Goal: Book appointment/travel/reservation

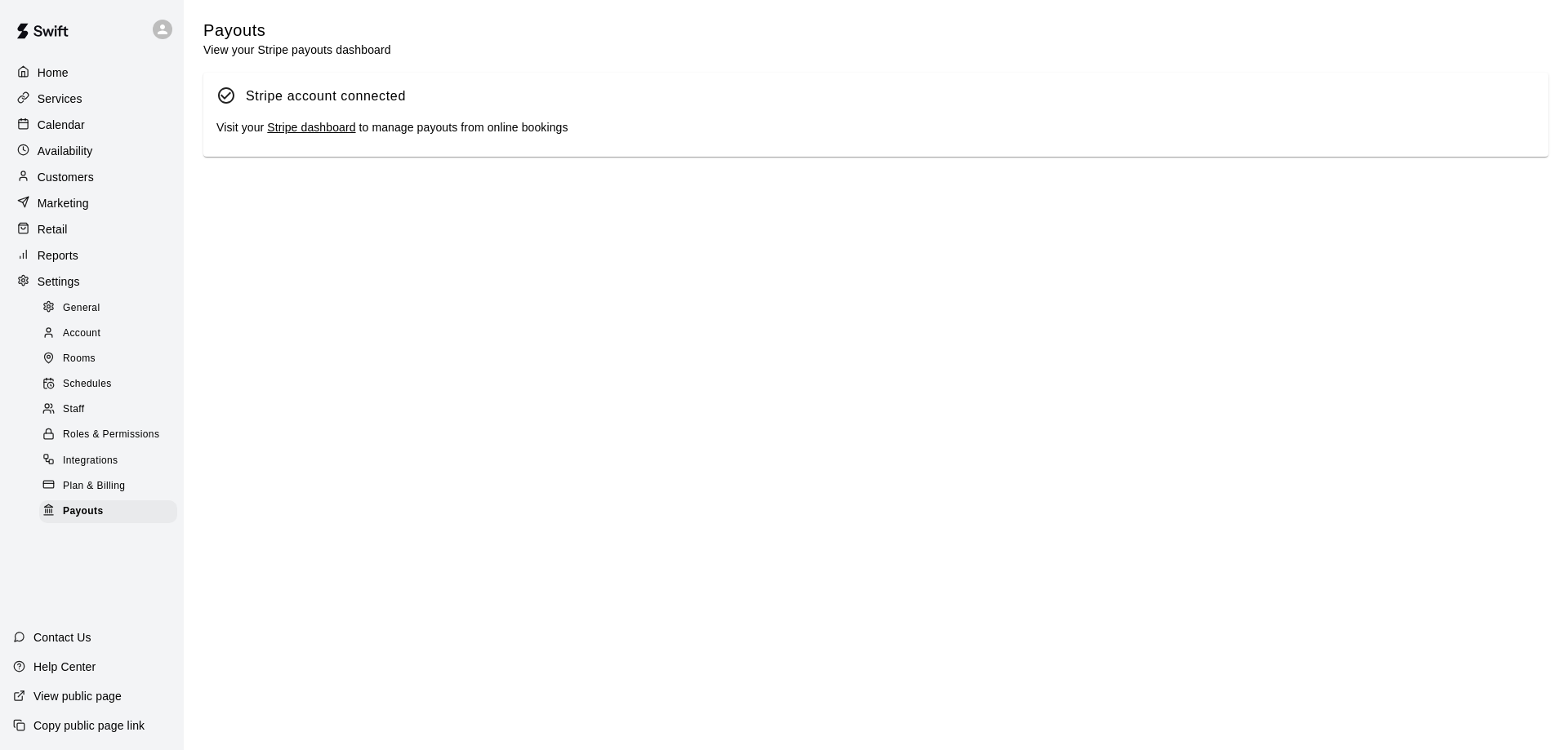
click at [76, 127] on p "Calendar" at bounding box center [61, 125] width 47 height 16
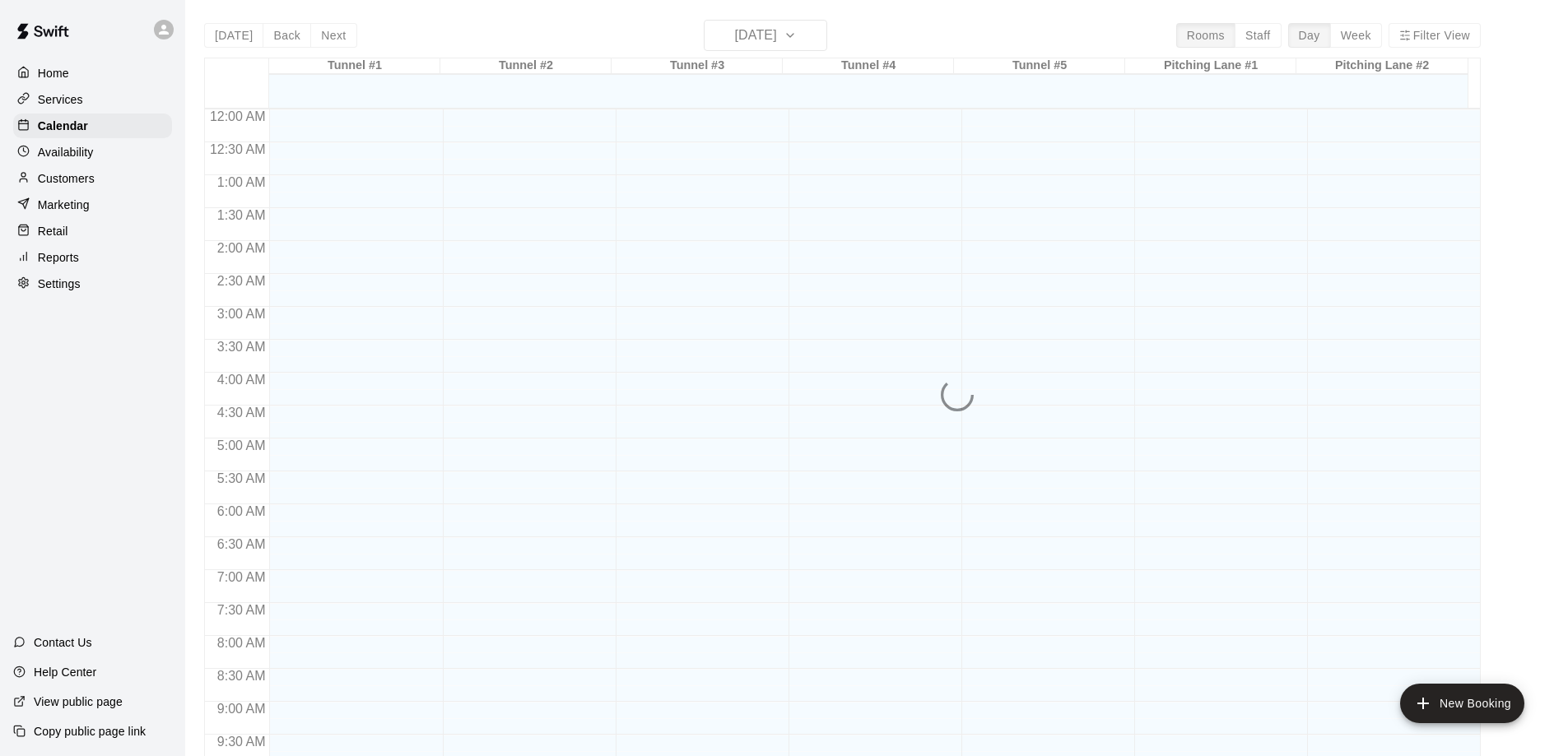
scroll to position [865, 0]
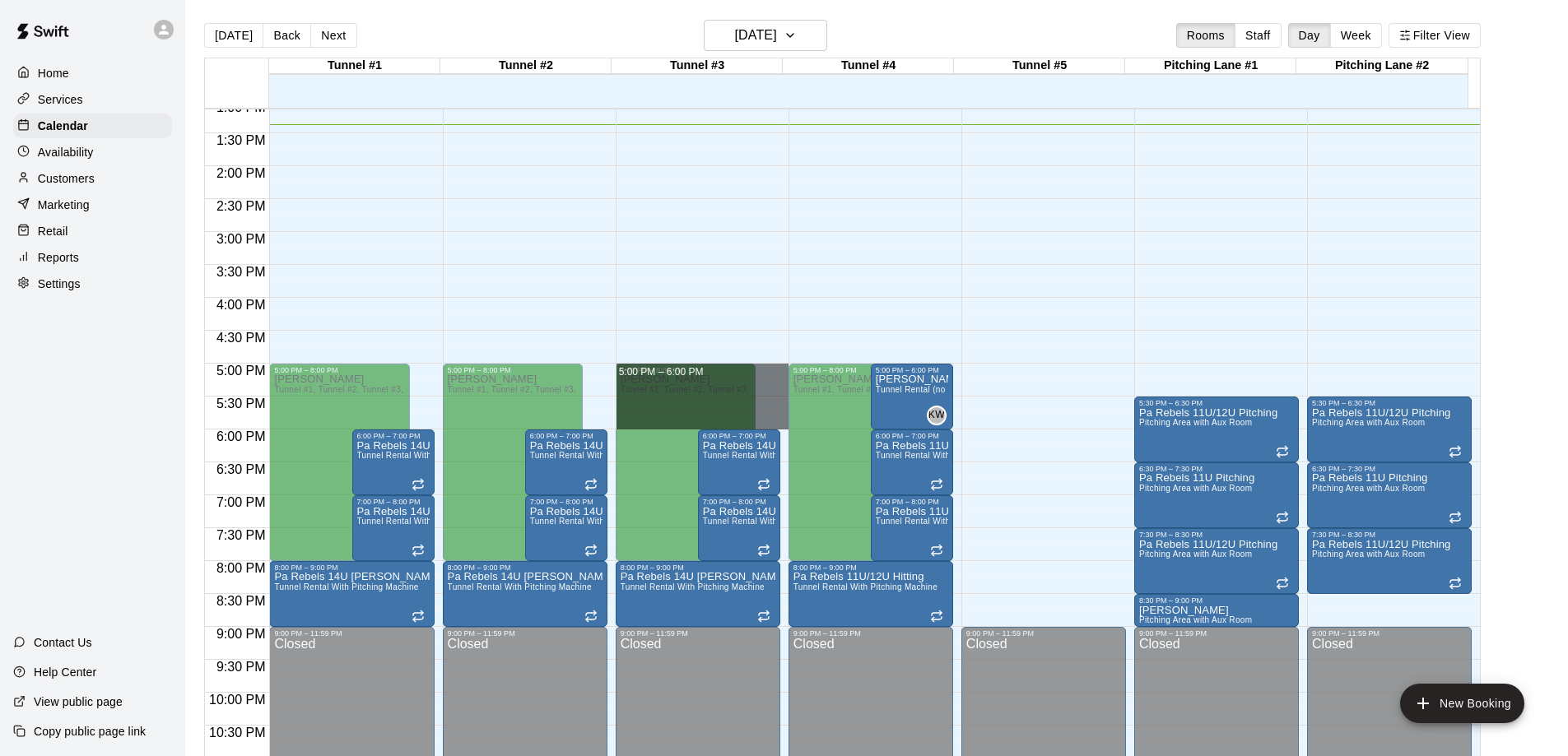
drag, startPoint x: 769, startPoint y: 369, endPoint x: 760, endPoint y: 422, distance: 53.8
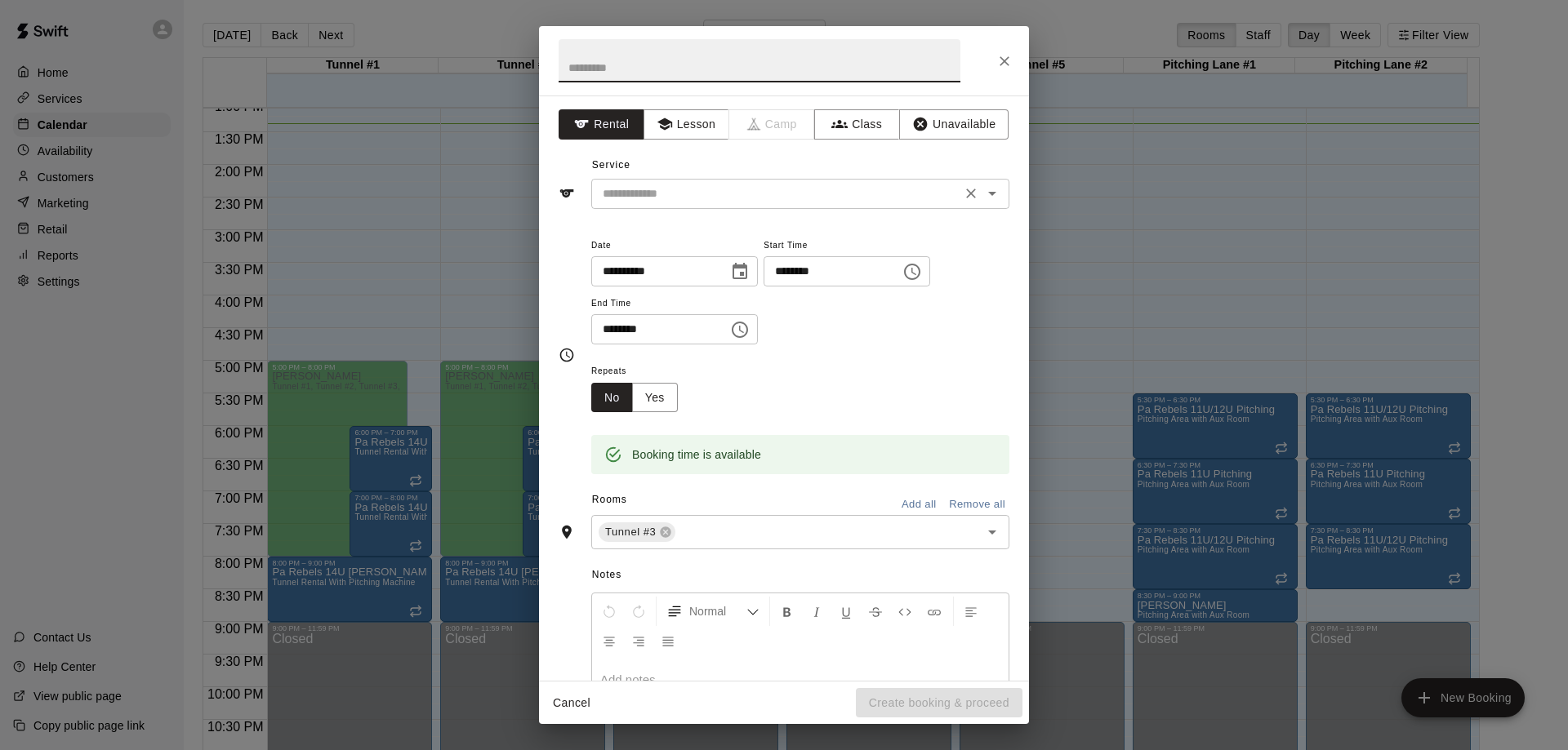
click at [813, 179] on div "​" at bounding box center [800, 194] width 418 height 30
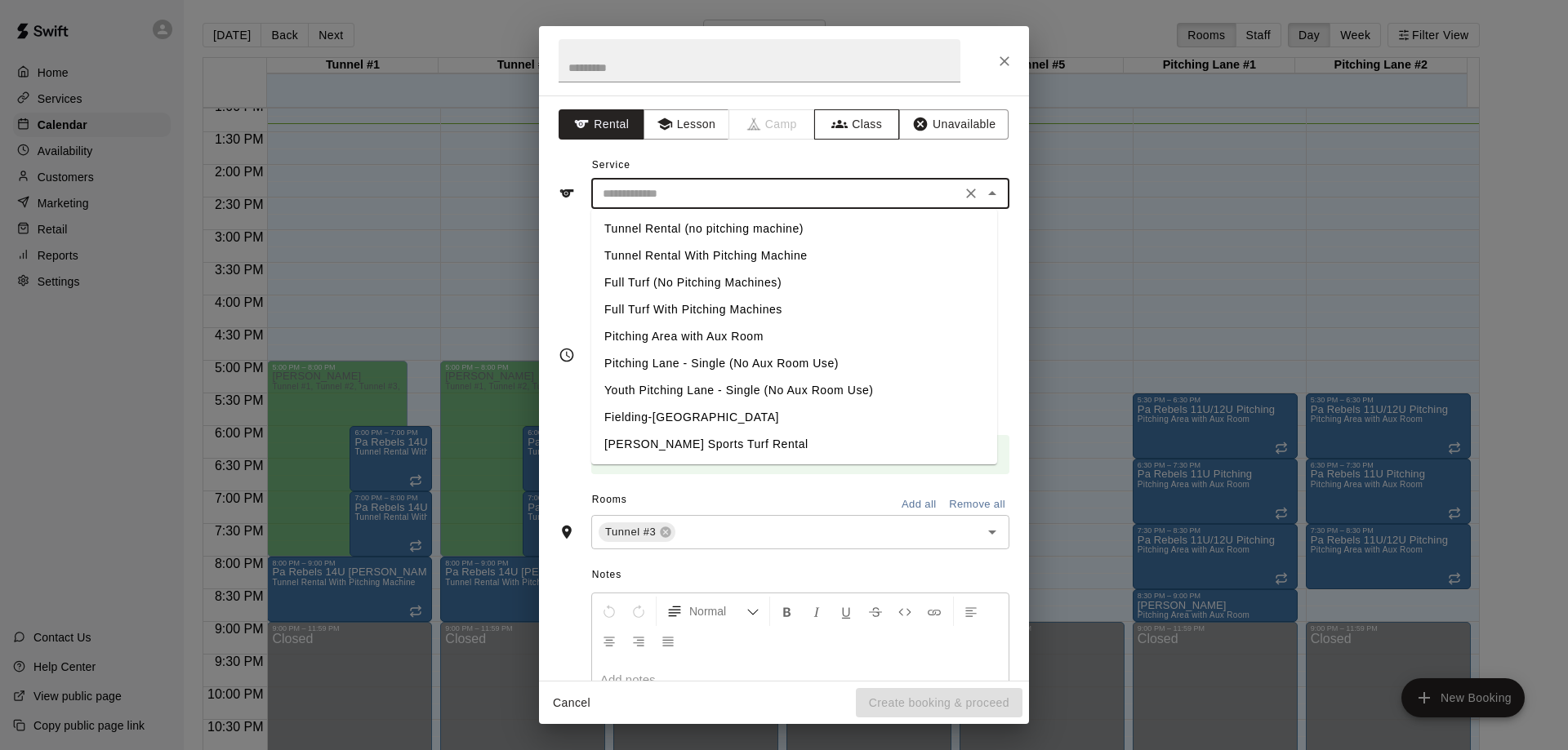
click at [839, 124] on button "Class" at bounding box center [857, 124] width 85 height 30
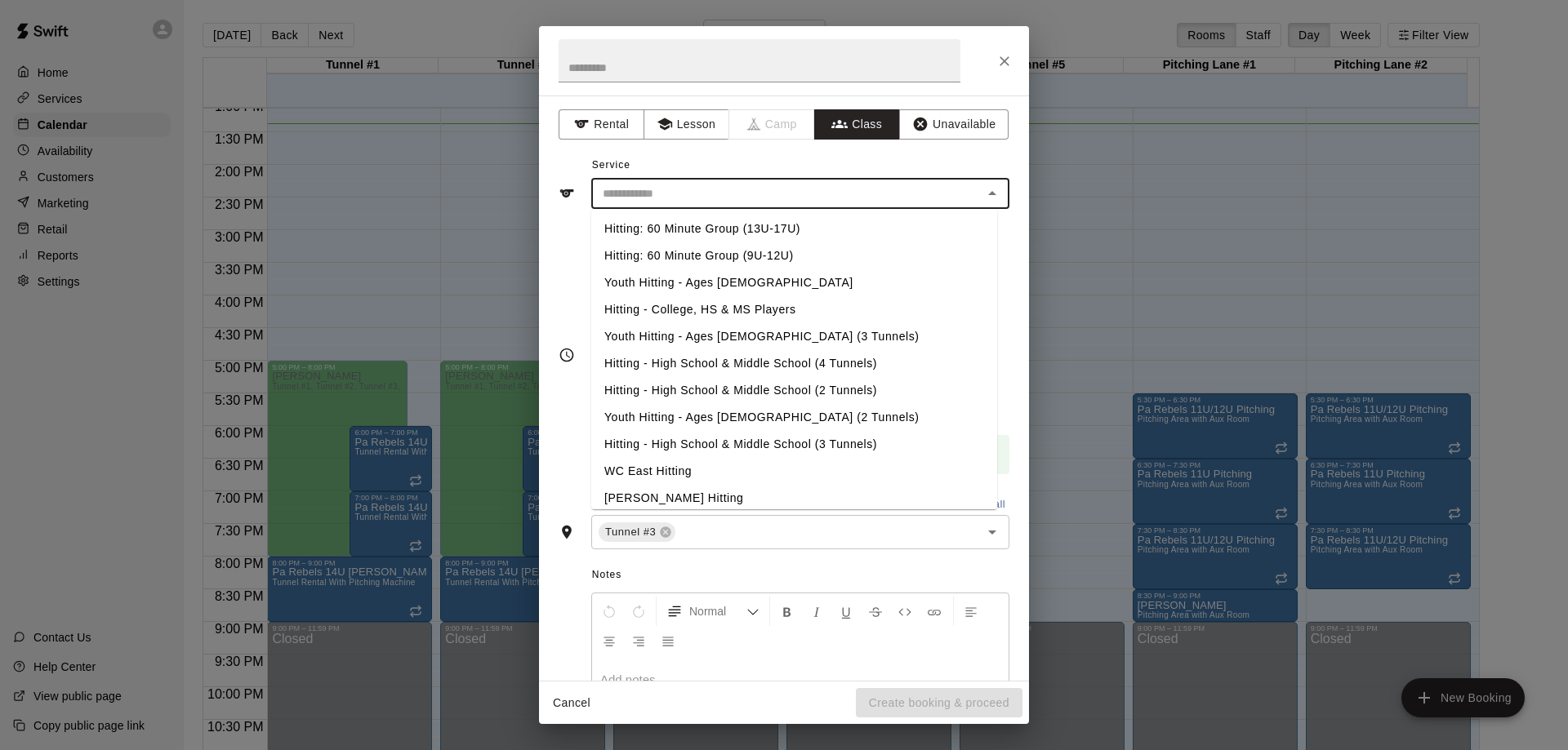
click at [773, 198] on input "text" at bounding box center [787, 194] width 381 height 20
click at [734, 309] on li "Hitting - College, HS & MS Players" at bounding box center [794, 310] width 406 height 27
type input "**********"
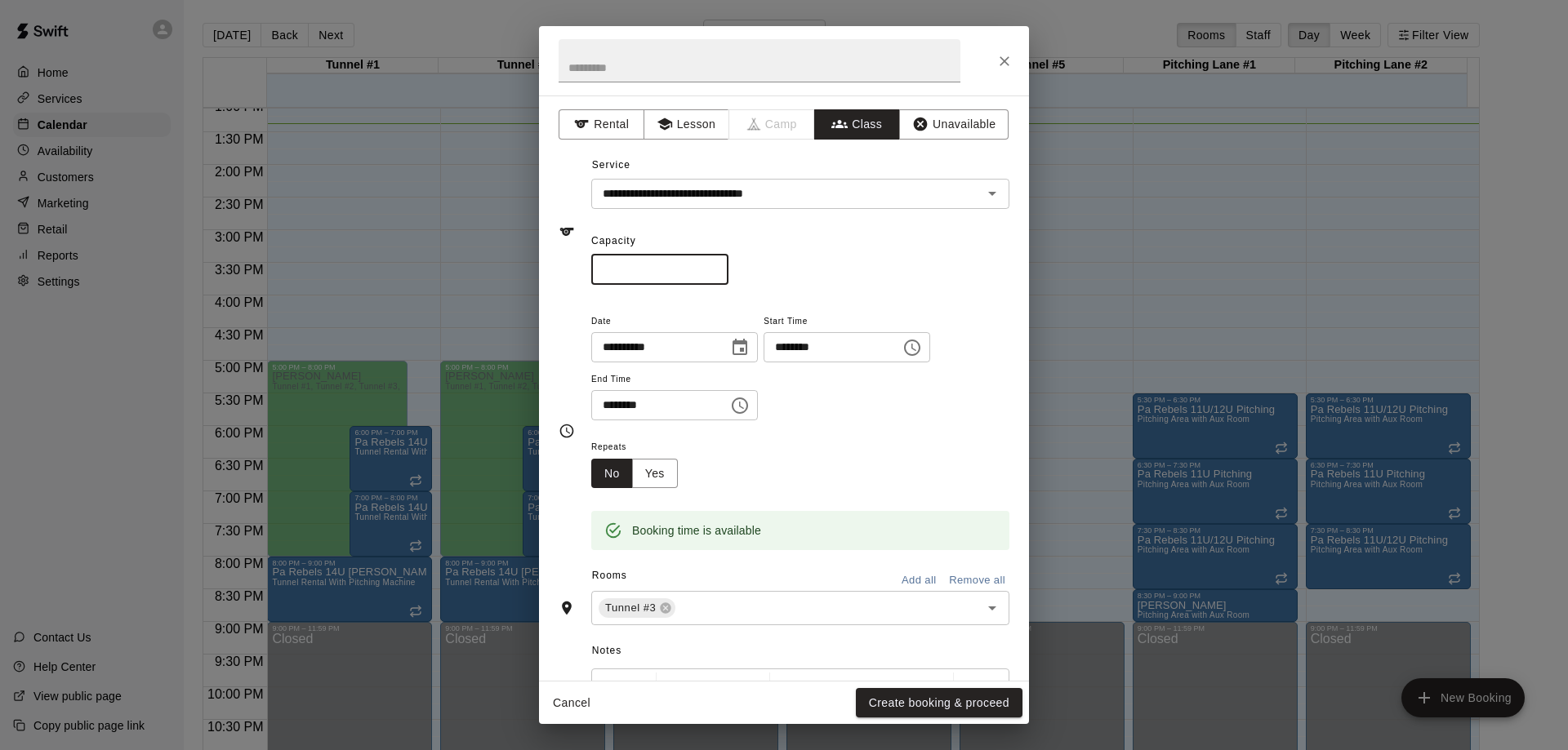
click at [729, 264] on input "*" at bounding box center [659, 269] width 137 height 30
type input "*"
click at [729, 276] on input "*" at bounding box center [659, 269] width 137 height 30
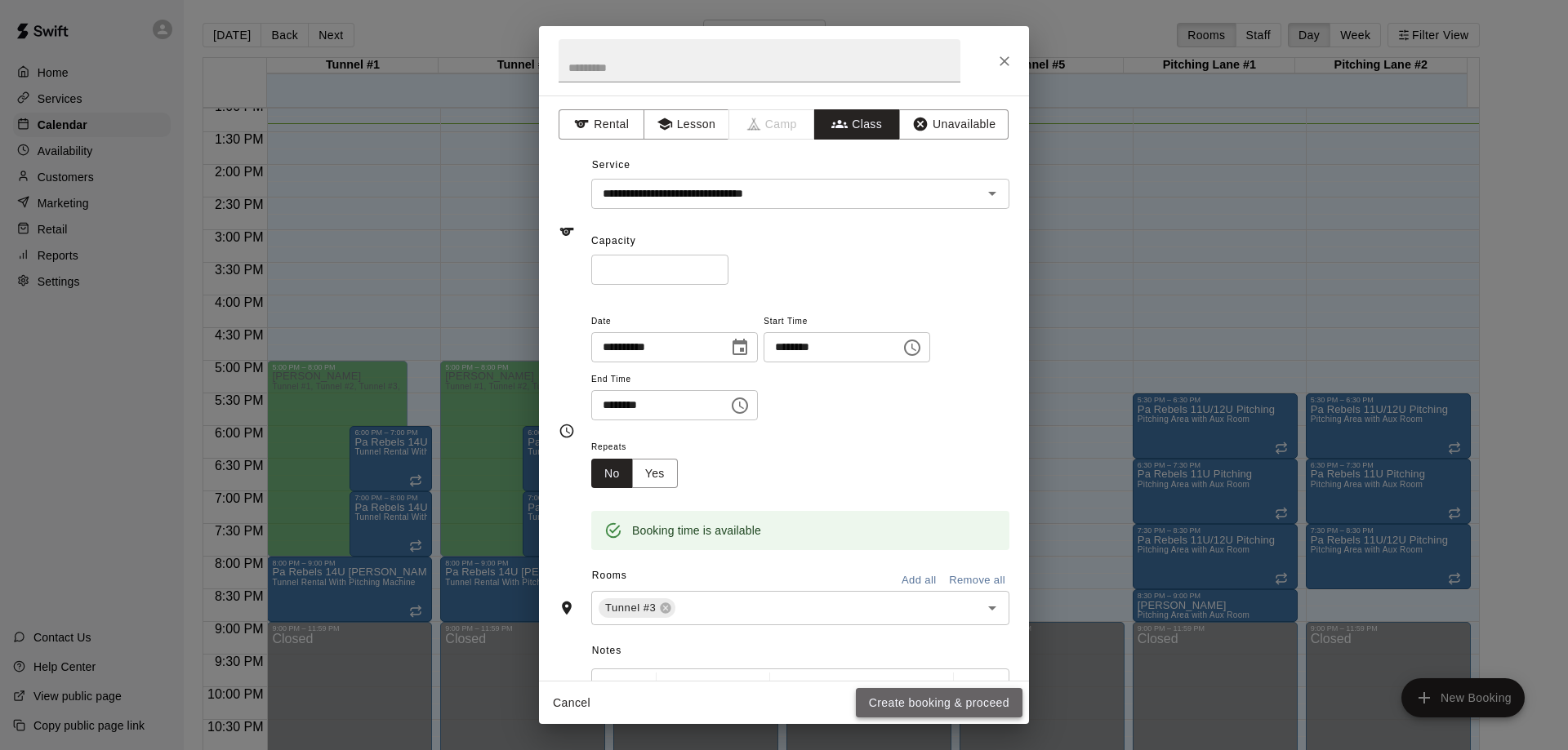
click at [902, 705] on button "Create booking & proceed" at bounding box center [939, 703] width 166 height 30
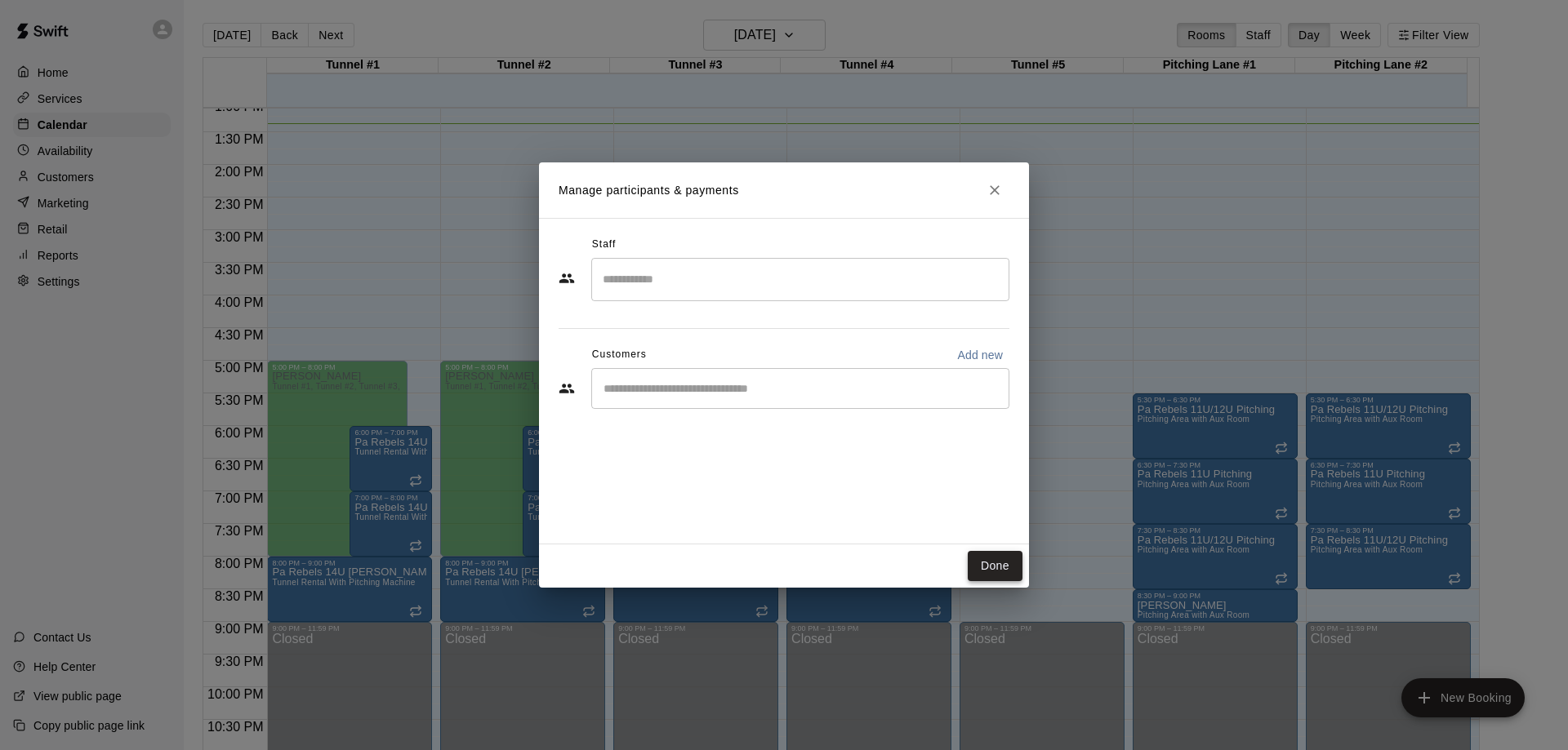
click at [980, 558] on button "Done" at bounding box center [995, 565] width 55 height 30
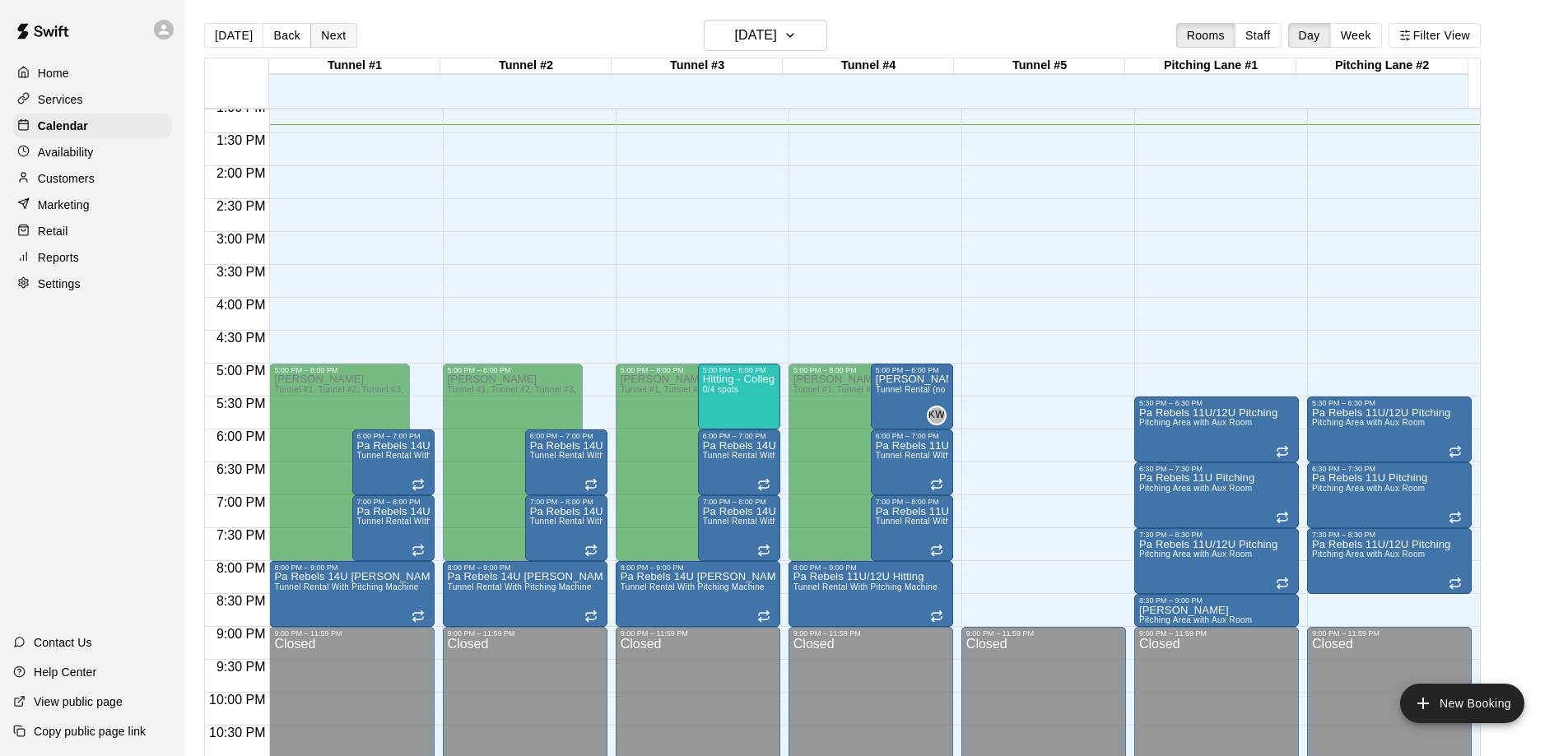
click at [340, 29] on button "Next" at bounding box center [334, 35] width 46 height 25
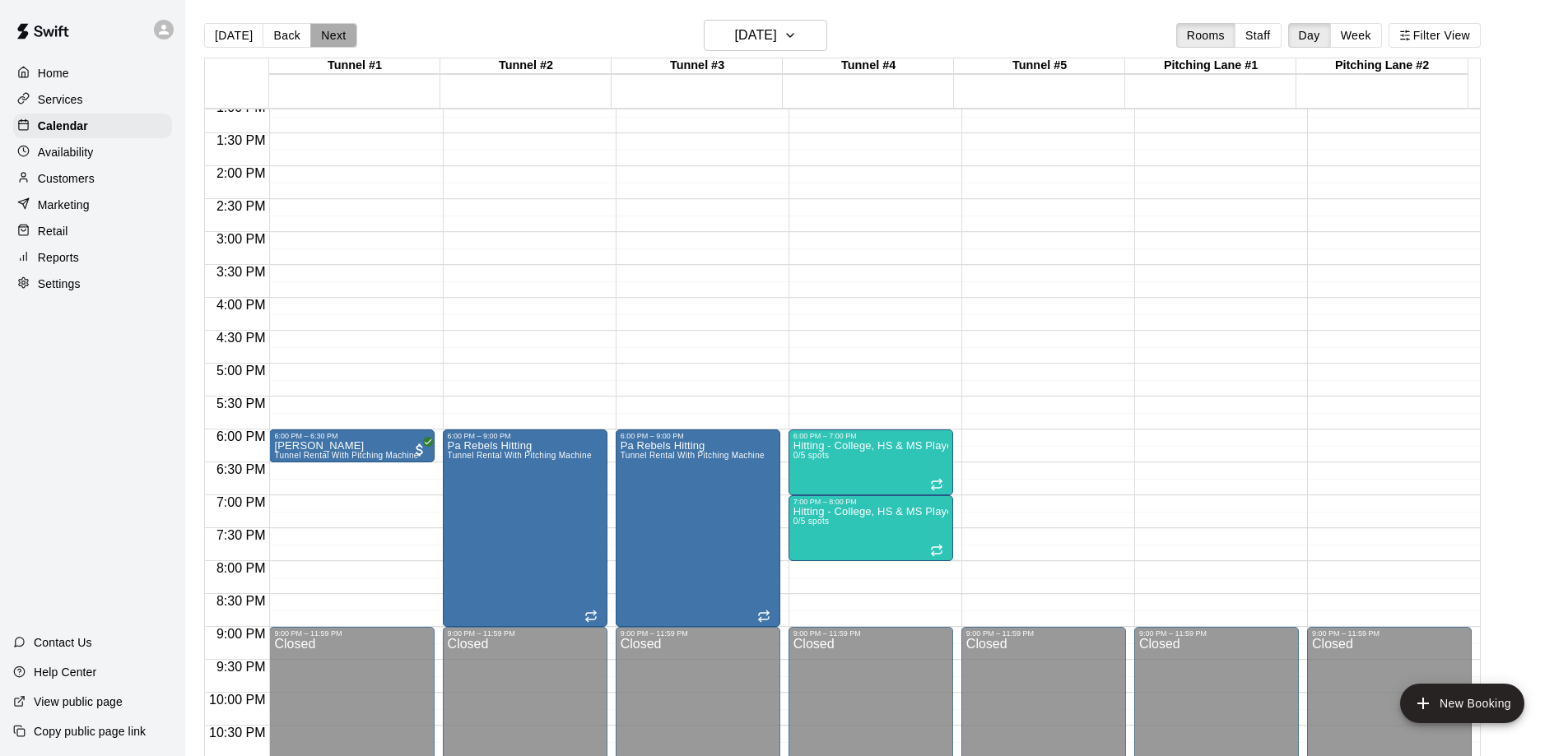
click at [340, 29] on button "Next" at bounding box center [334, 35] width 46 height 25
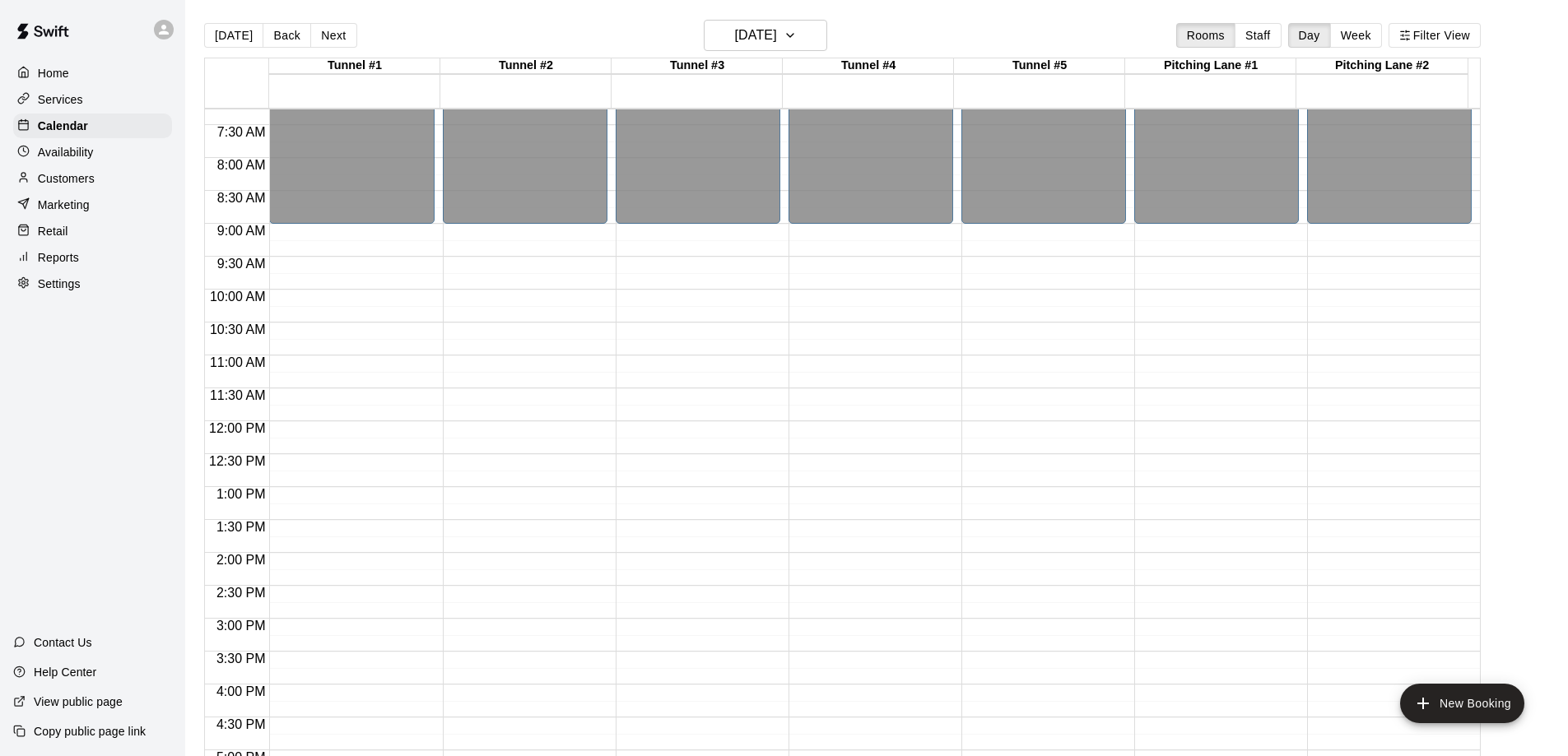
scroll to position [576, 0]
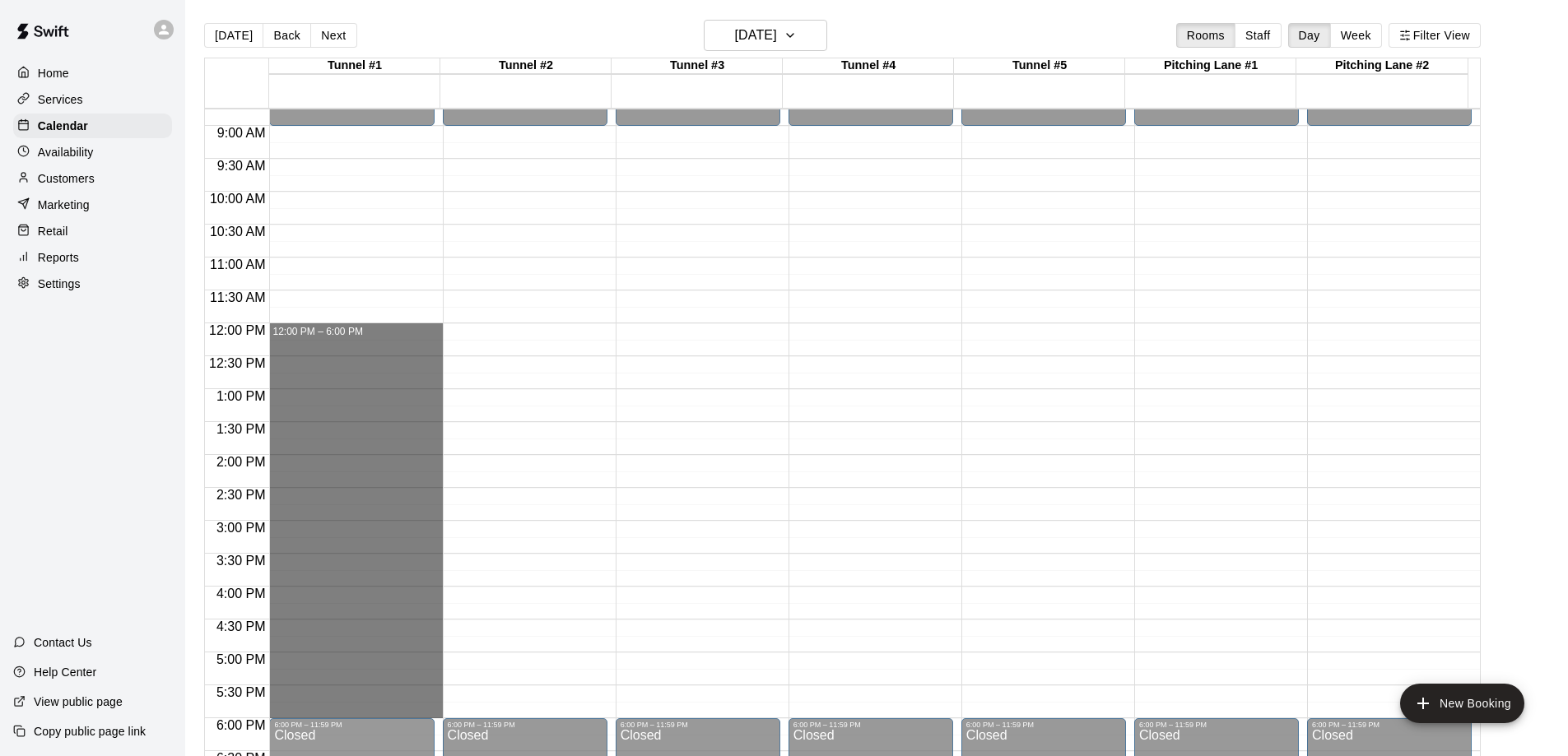
drag, startPoint x: 333, startPoint y: 330, endPoint x: 400, endPoint y: 704, distance: 380.0
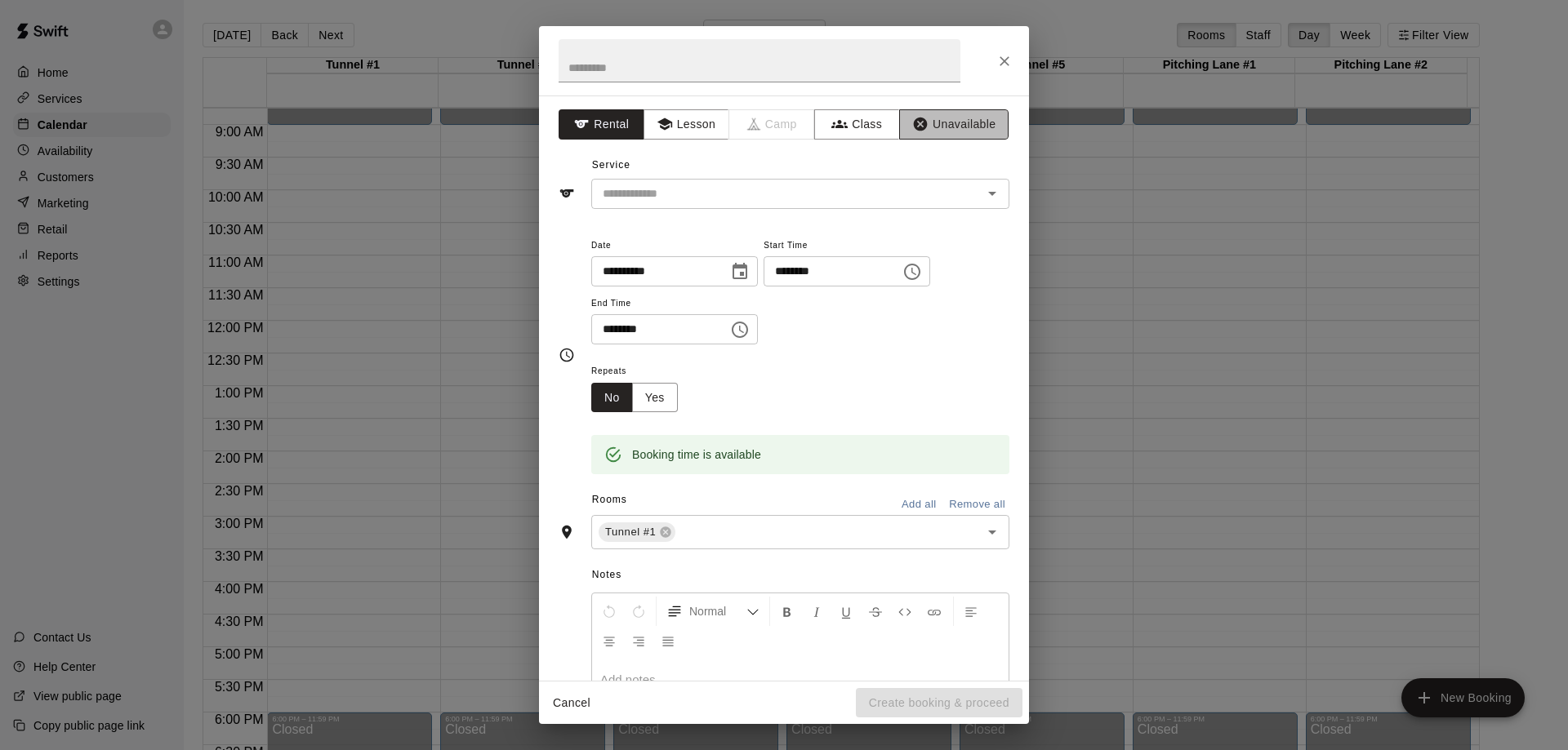
click at [928, 116] on button "Unavailable" at bounding box center [954, 124] width 109 height 30
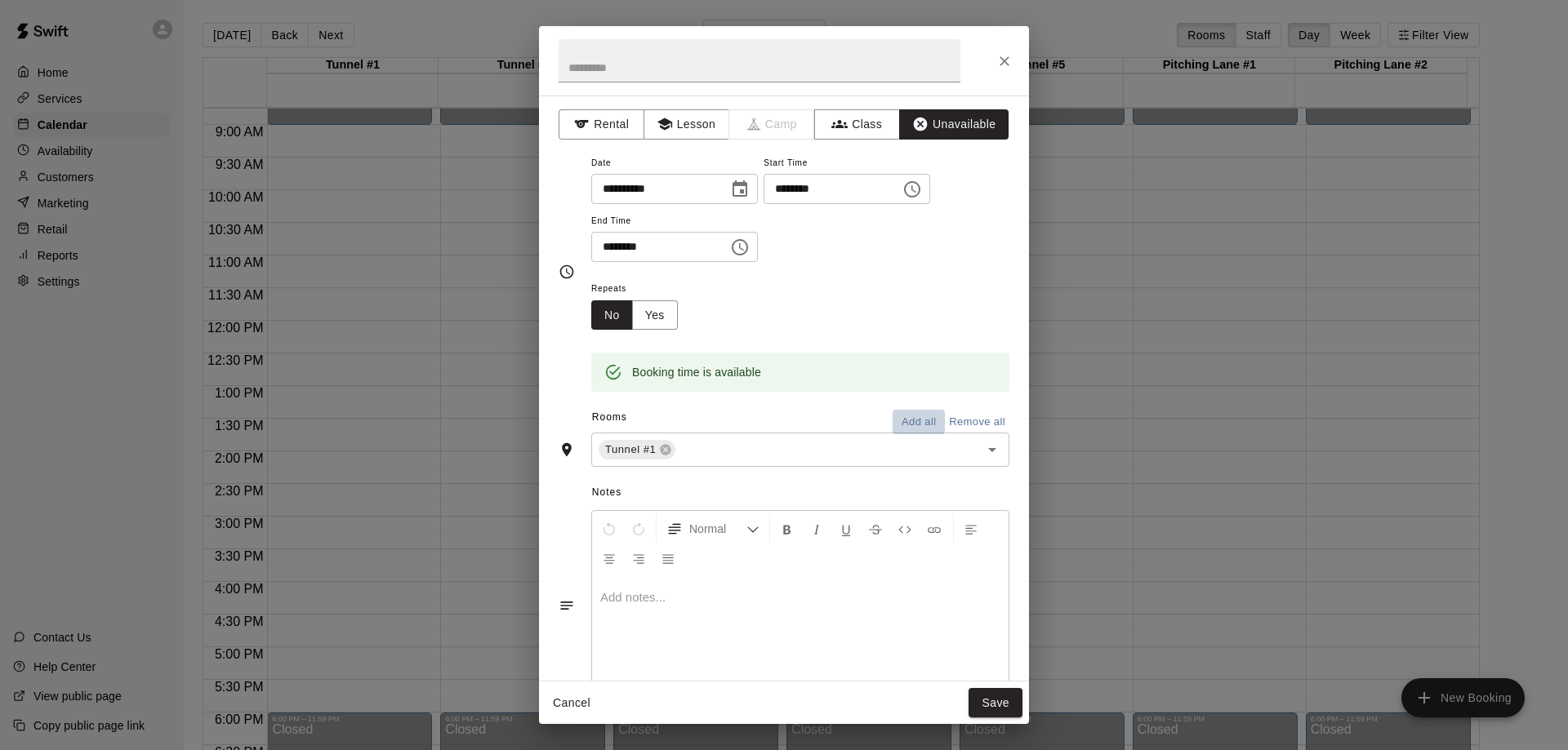
click at [917, 417] on button "Add all" at bounding box center [919, 423] width 52 height 25
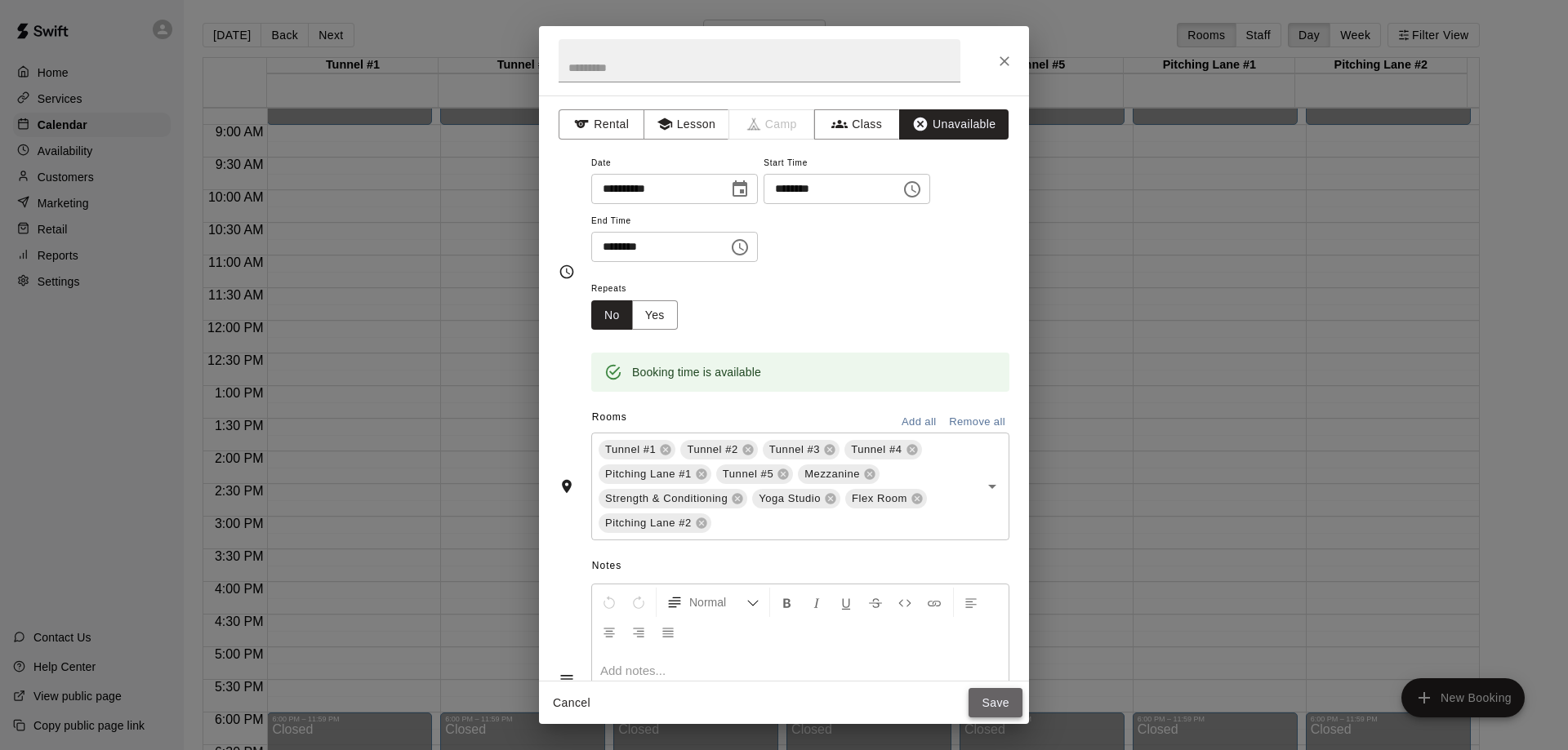
click at [978, 695] on button "Save" at bounding box center [995, 703] width 54 height 30
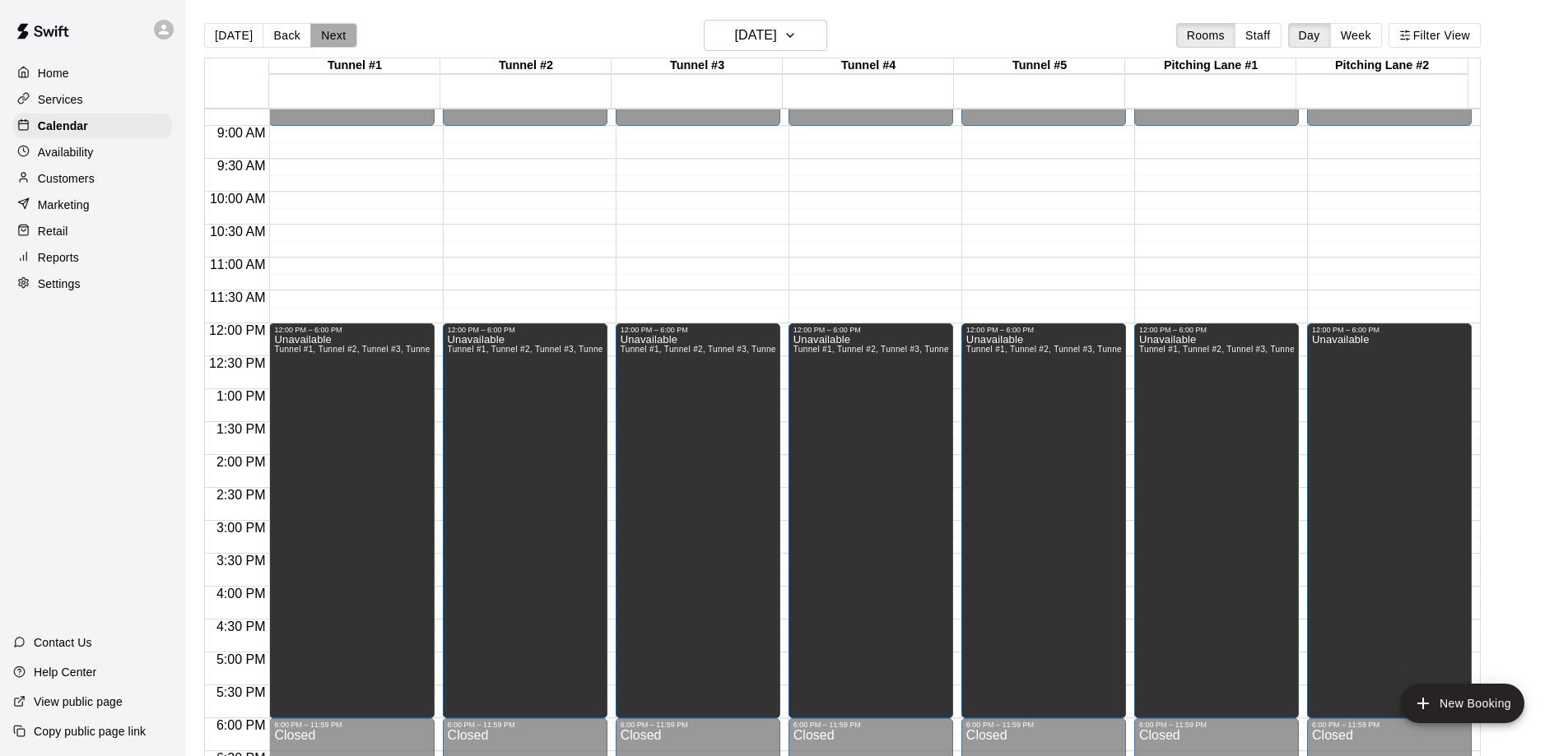
click at [335, 32] on button "Next" at bounding box center [334, 35] width 46 height 25
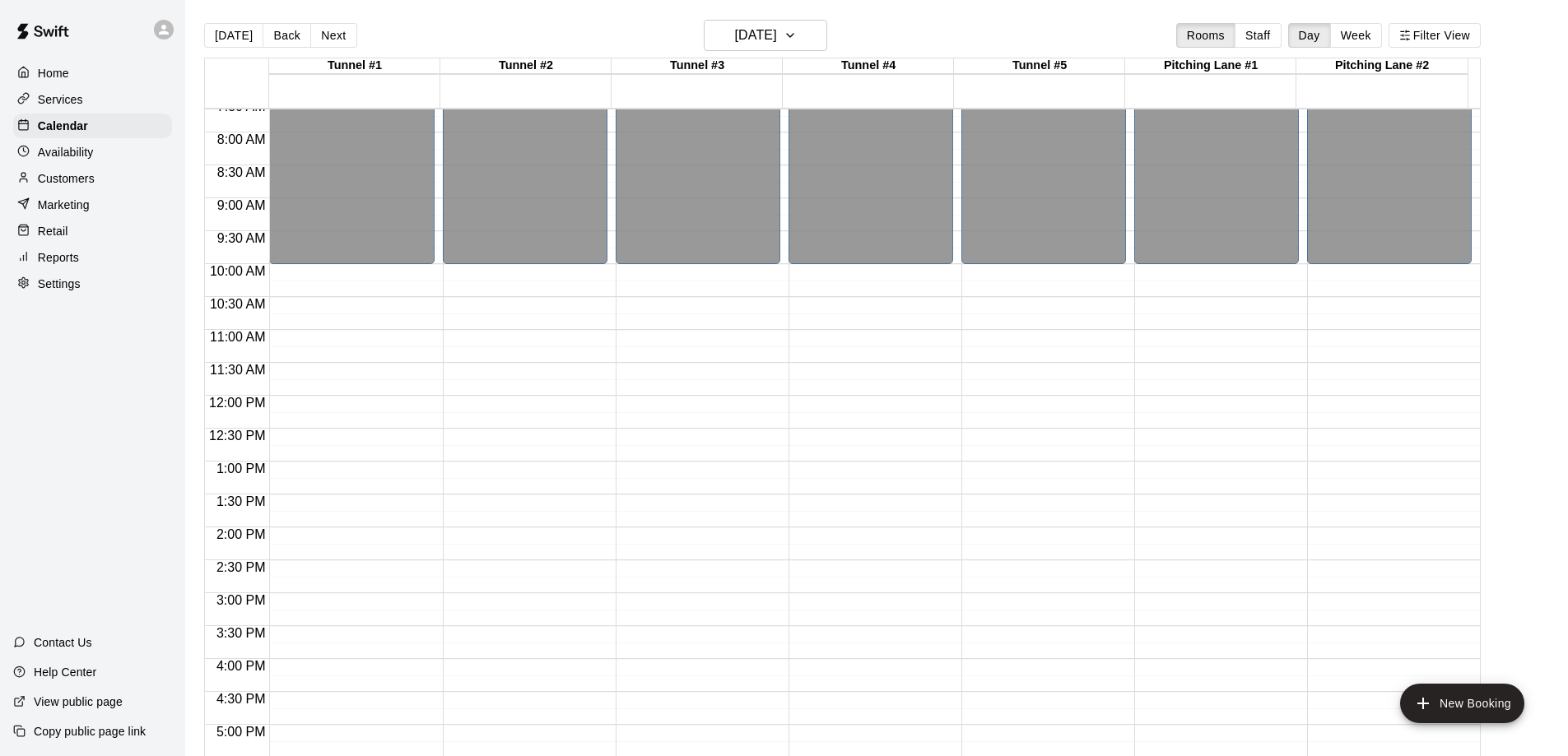
scroll to position [494, 0]
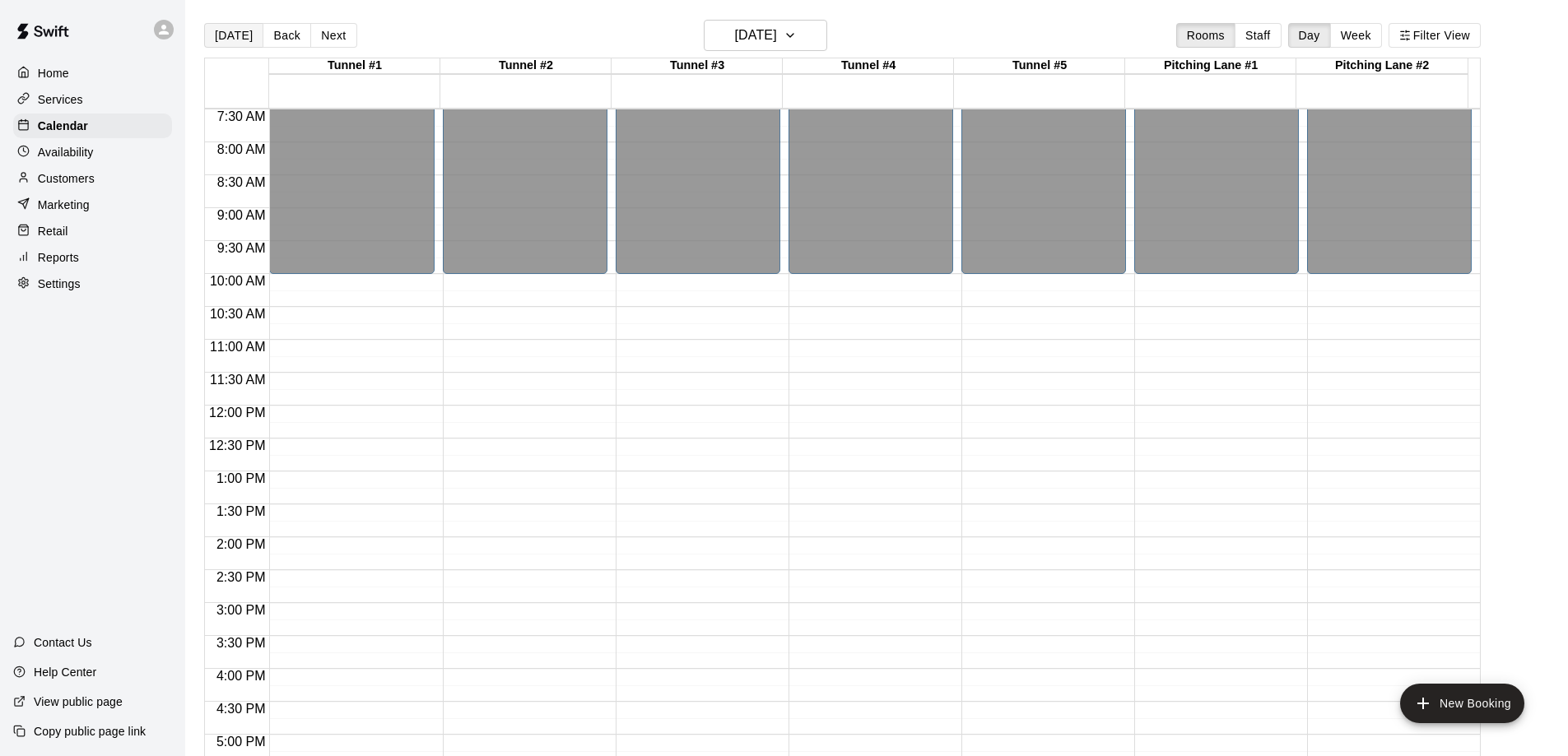
click at [226, 30] on button "[DATE]" at bounding box center [234, 35] width 60 height 25
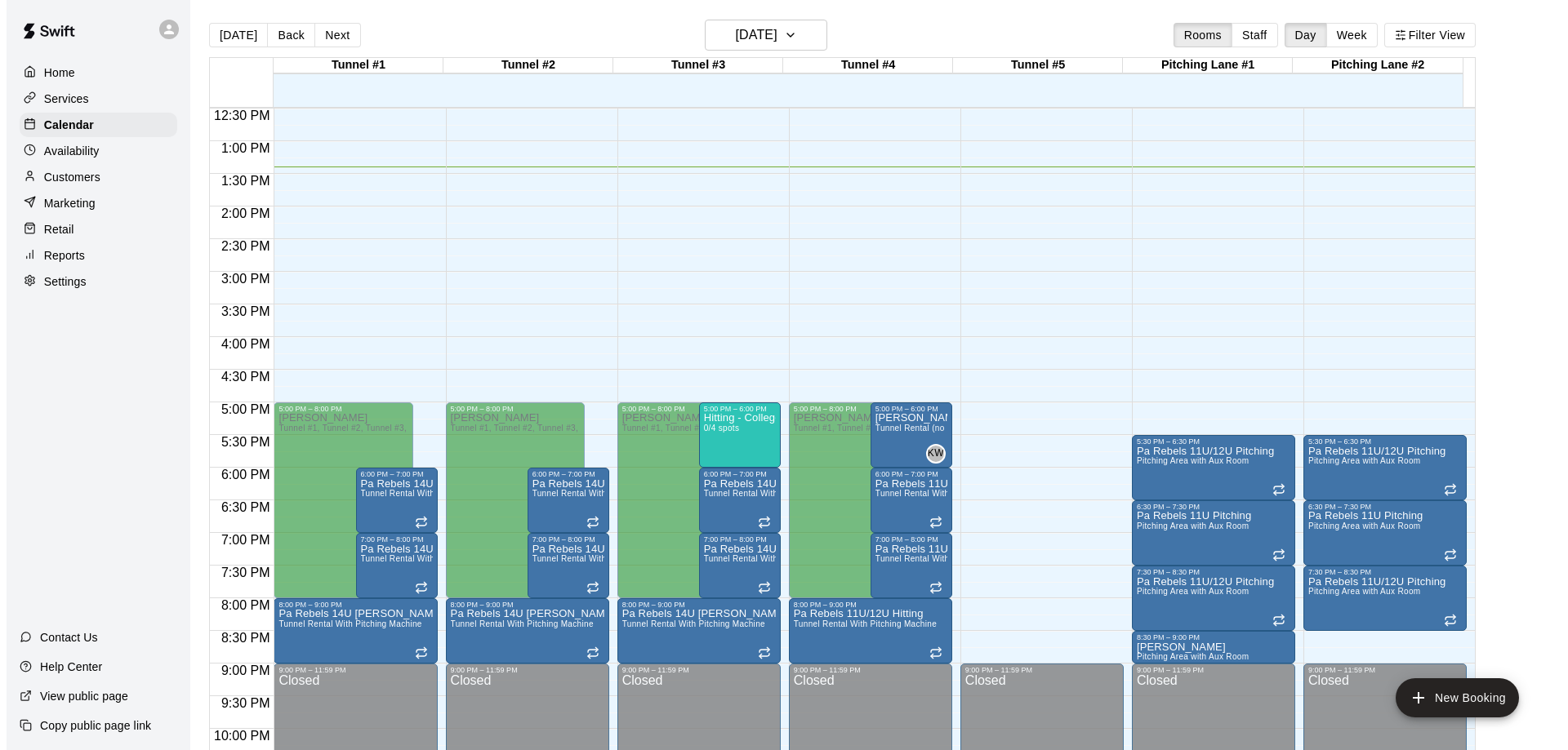
scroll to position [898, 0]
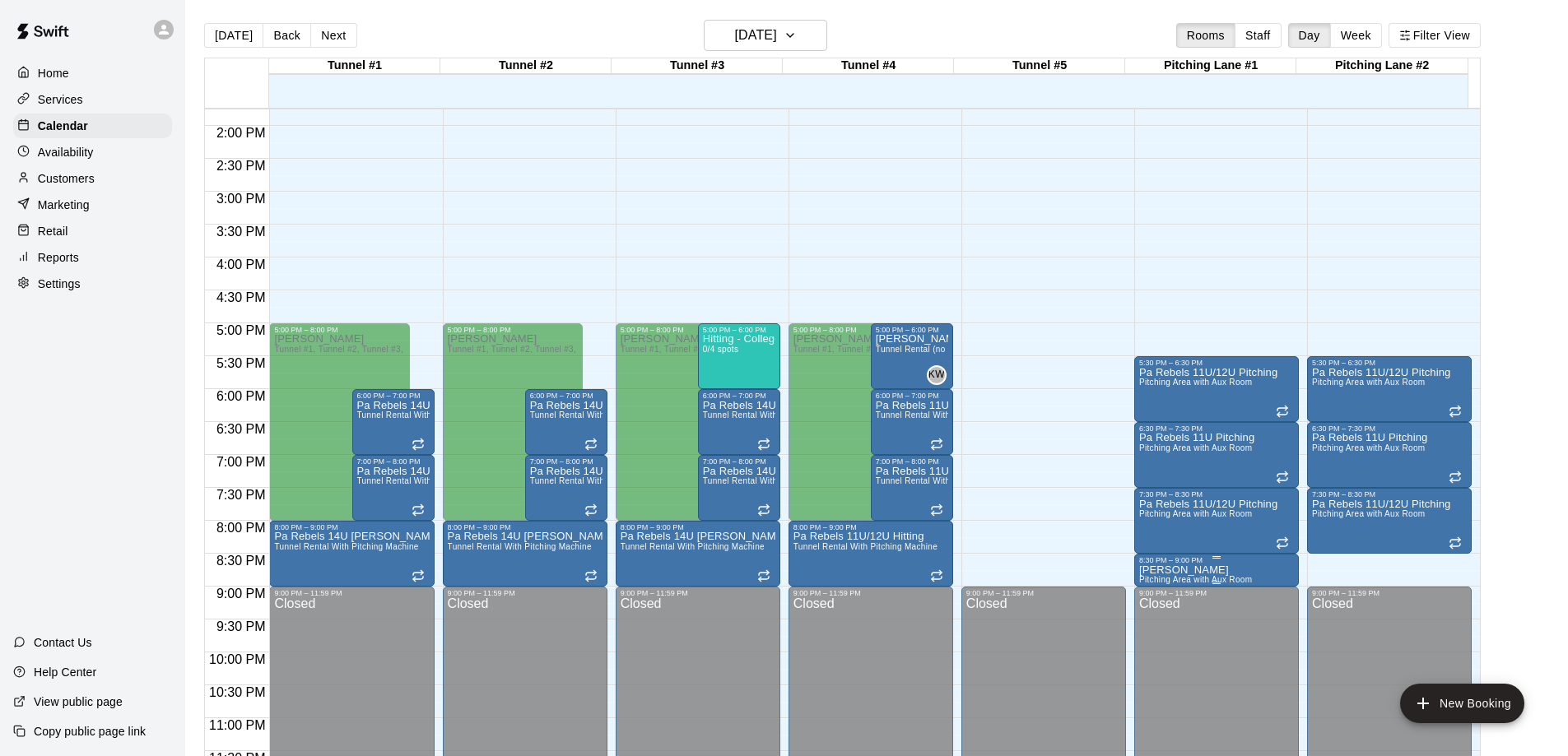
click at [1212, 579] on span "Pitching Area with Aux Room" at bounding box center [1195, 580] width 113 height 9
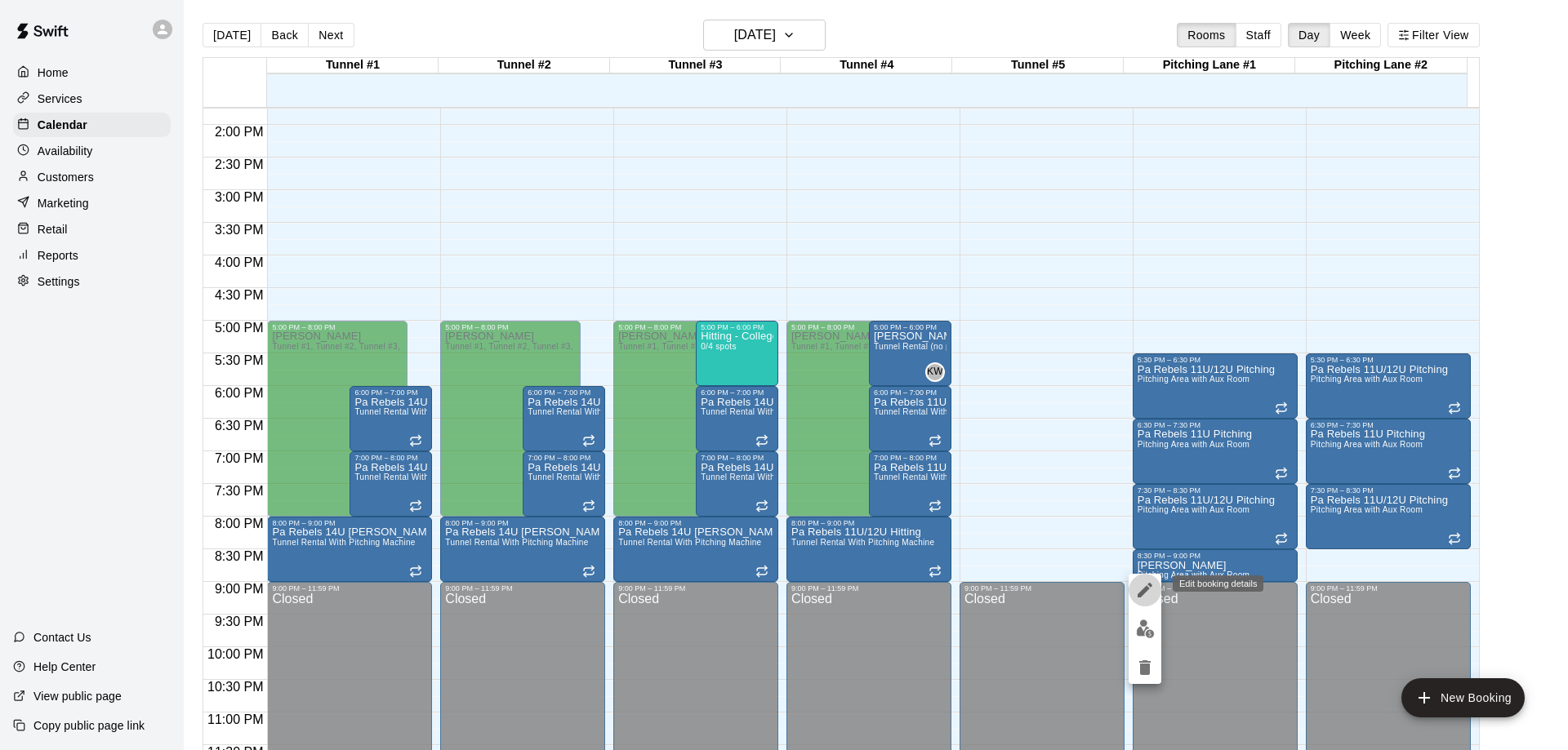
click at [1146, 592] on icon "edit" at bounding box center [1145, 590] width 15 height 15
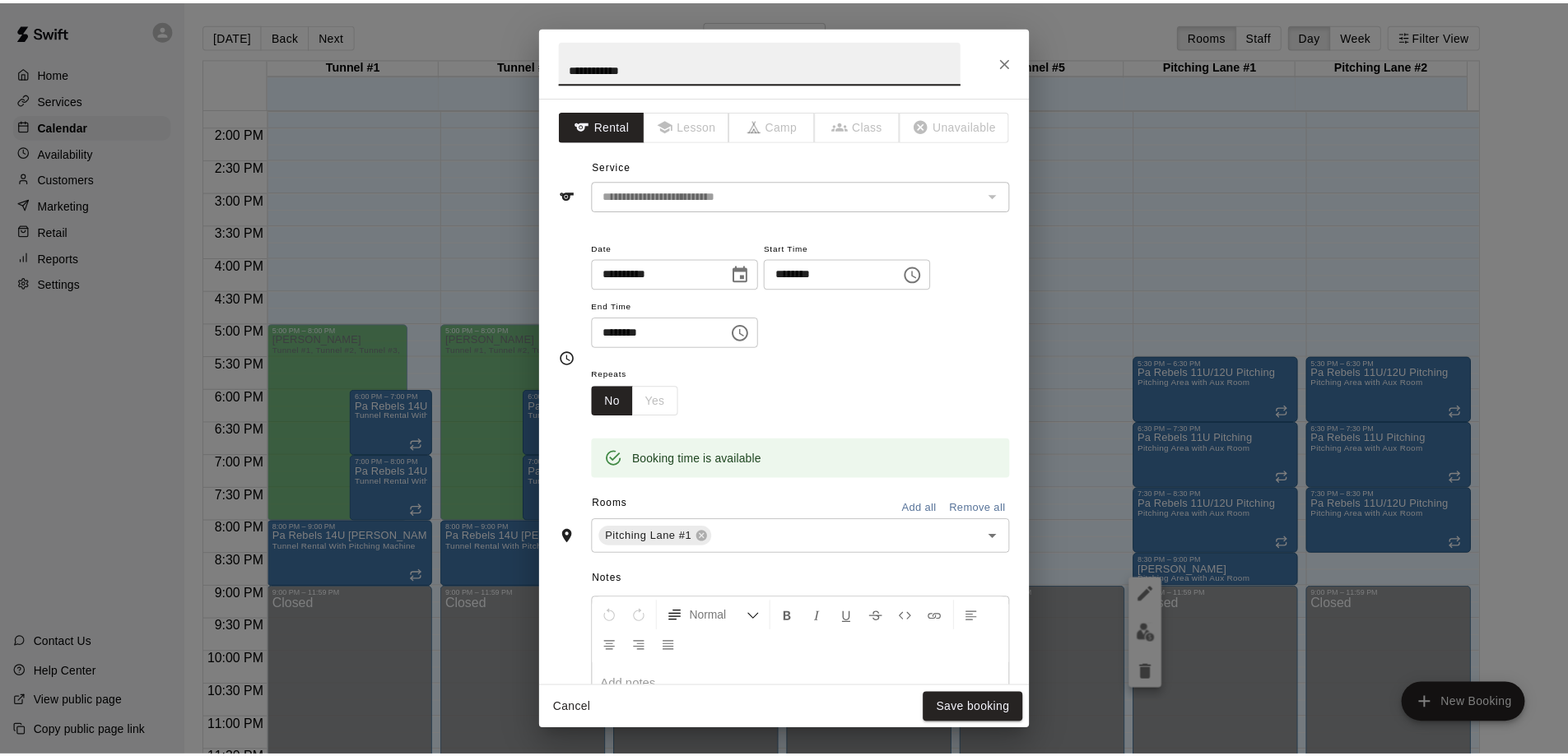
scroll to position [242, 0]
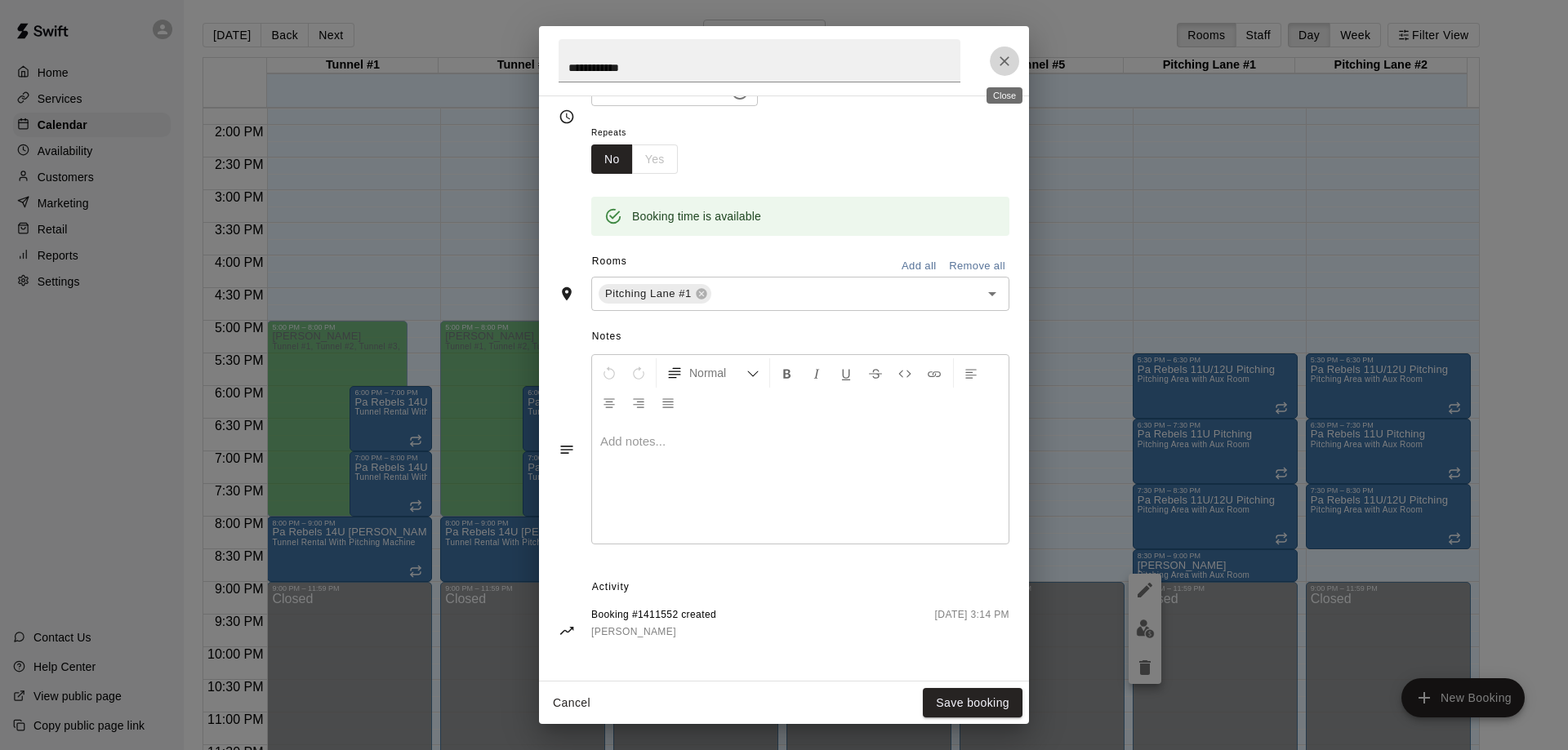
click at [1007, 58] on icon "Close" at bounding box center [1004, 61] width 10 height 10
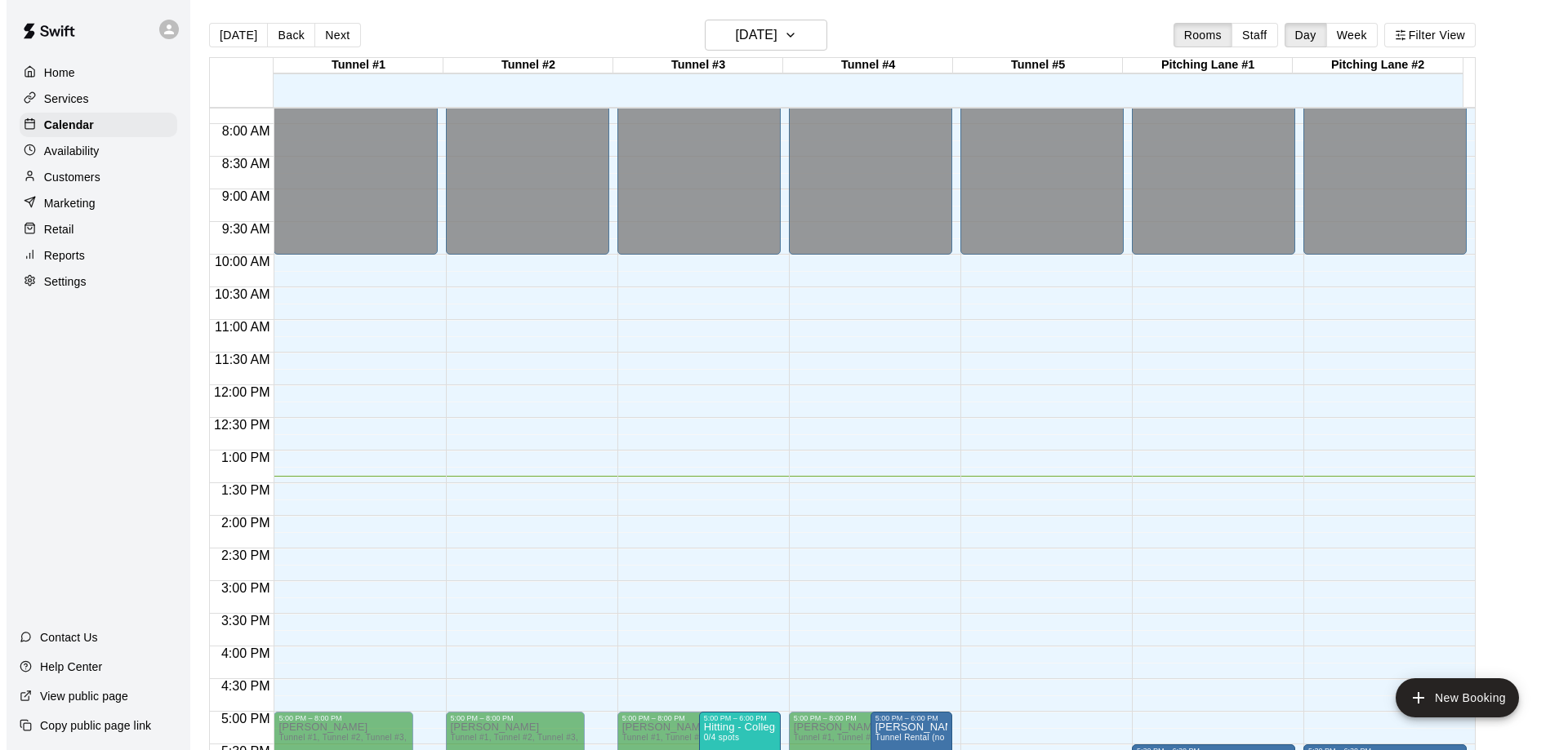
scroll to position [816, 0]
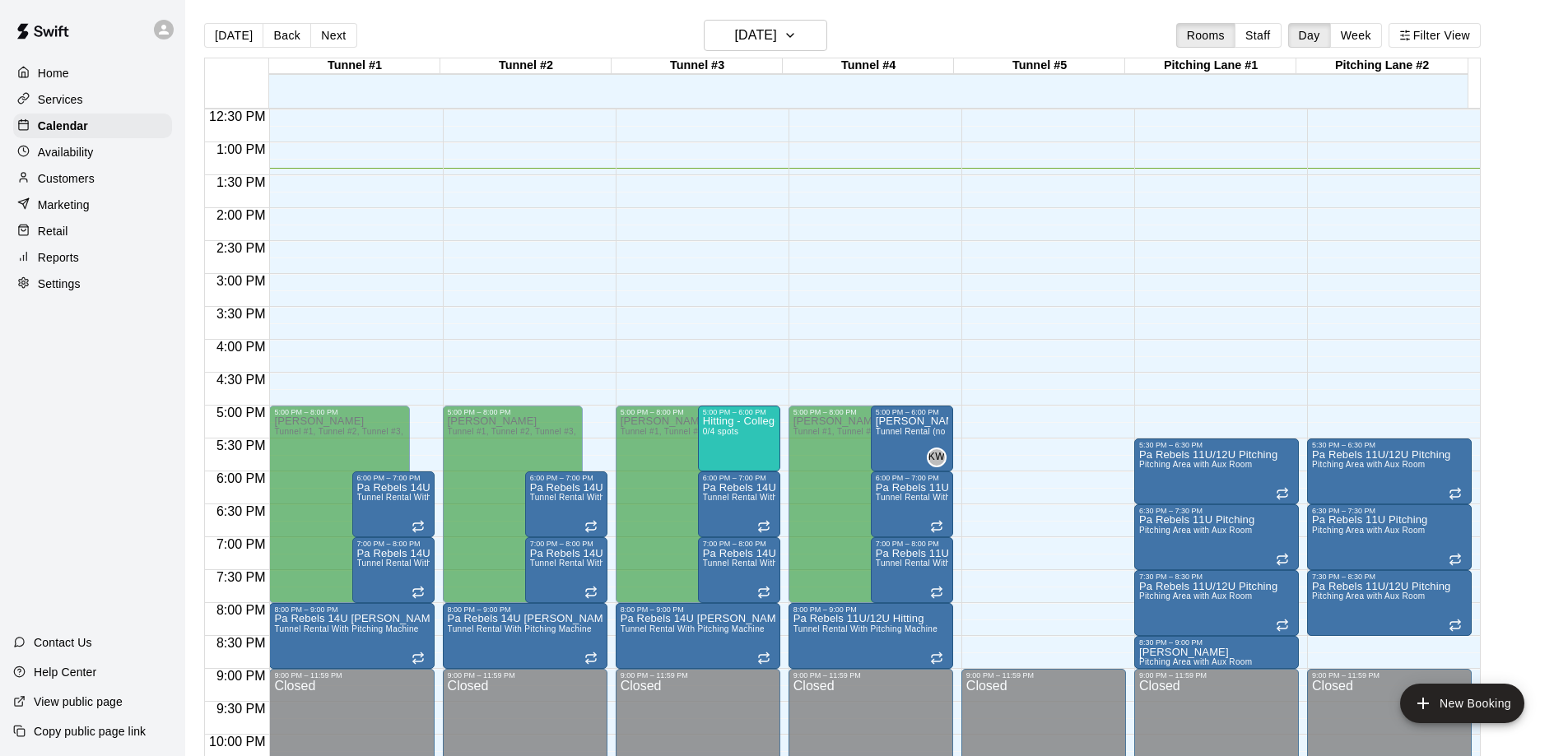
click at [65, 67] on p "Home" at bounding box center [53, 73] width 31 height 16
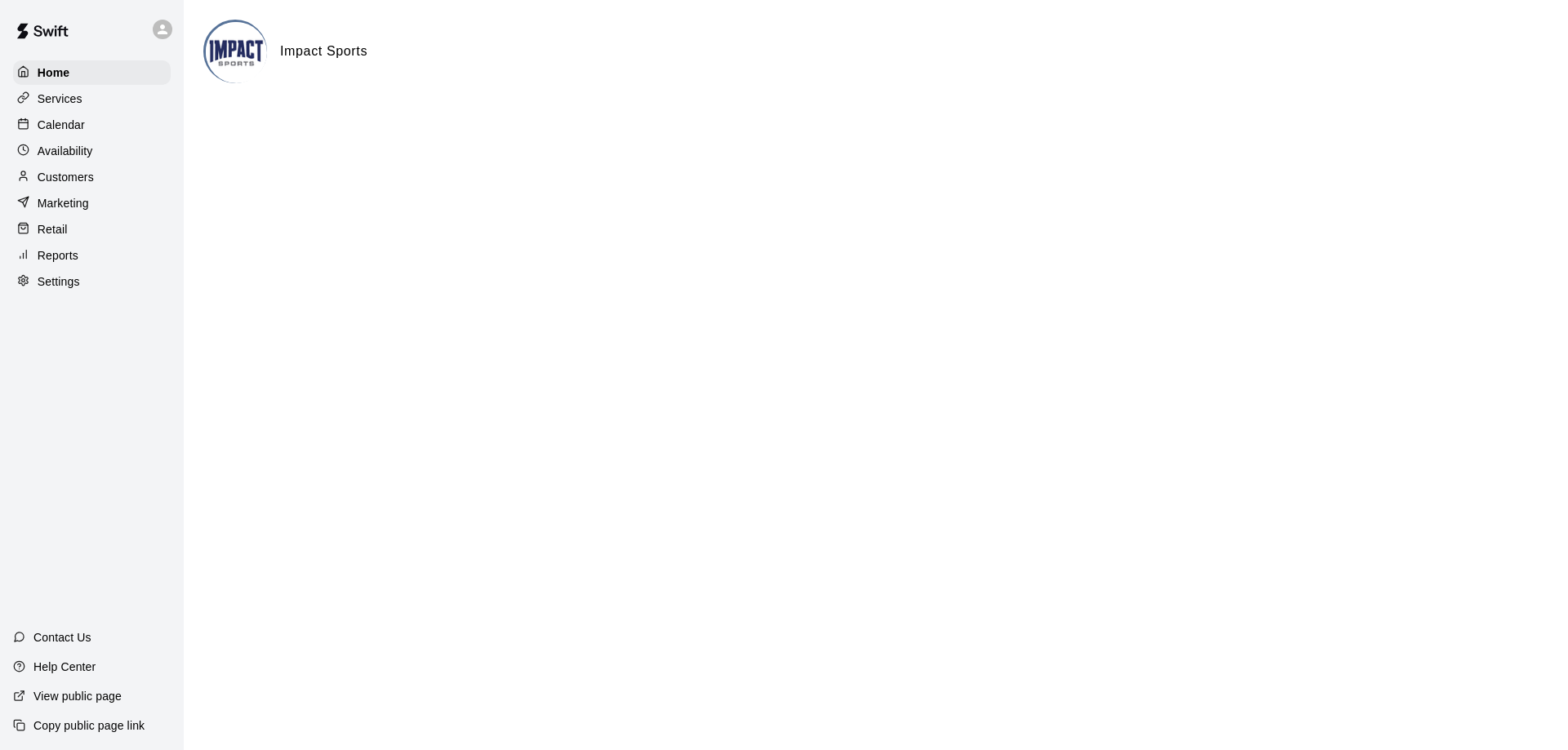
click at [311, 131] on html "Home Services Calendar Availability Customers Marketing Retail Reports Settings…" at bounding box center [784, 65] width 1568 height 131
